Goal: Task Accomplishment & Management: Use online tool/utility

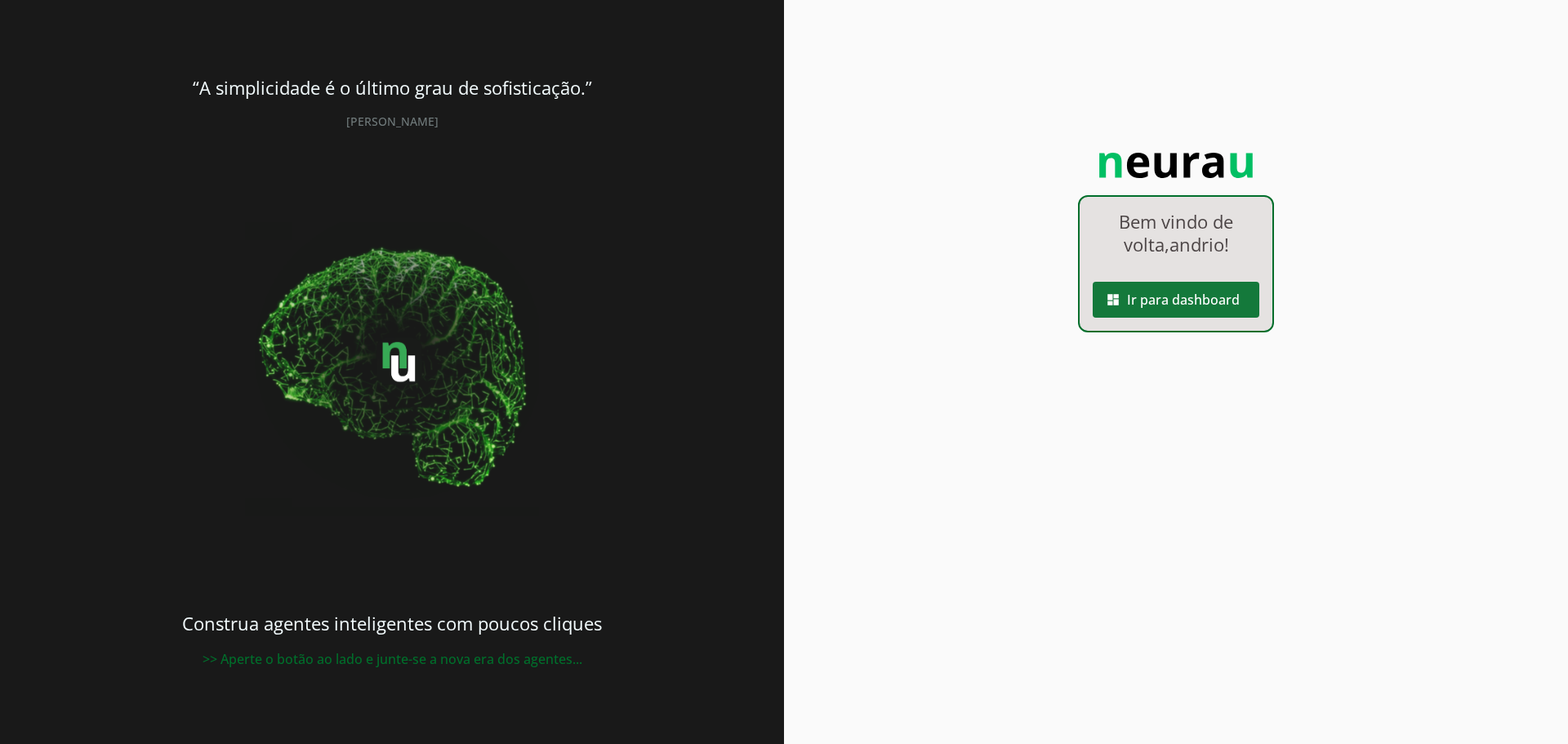
click at [1171, 298] on span at bounding box center [1176, 299] width 166 height 39
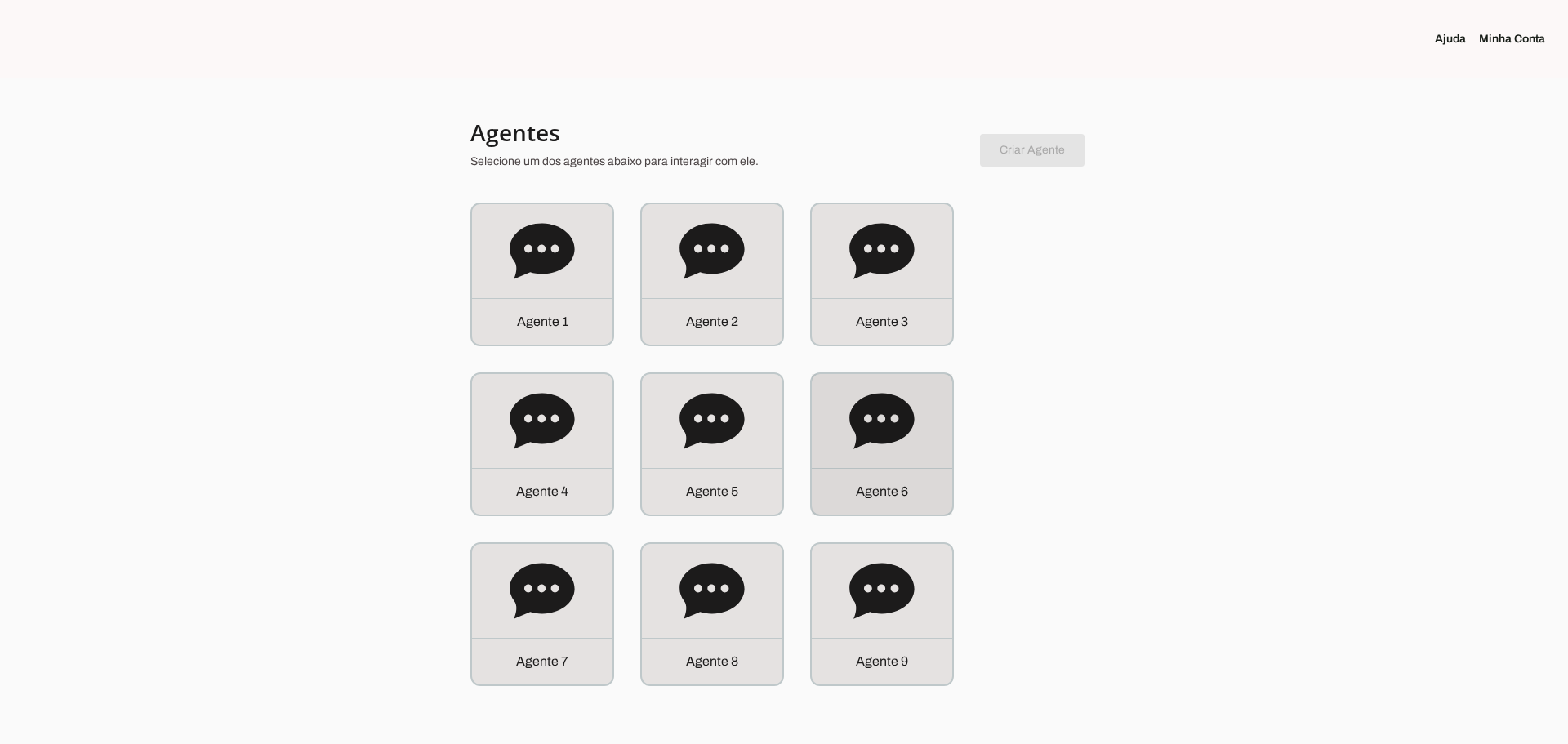
click at [861, 396] on icon at bounding box center [882, 421] width 65 height 65
